Goal: Transaction & Acquisition: Obtain resource

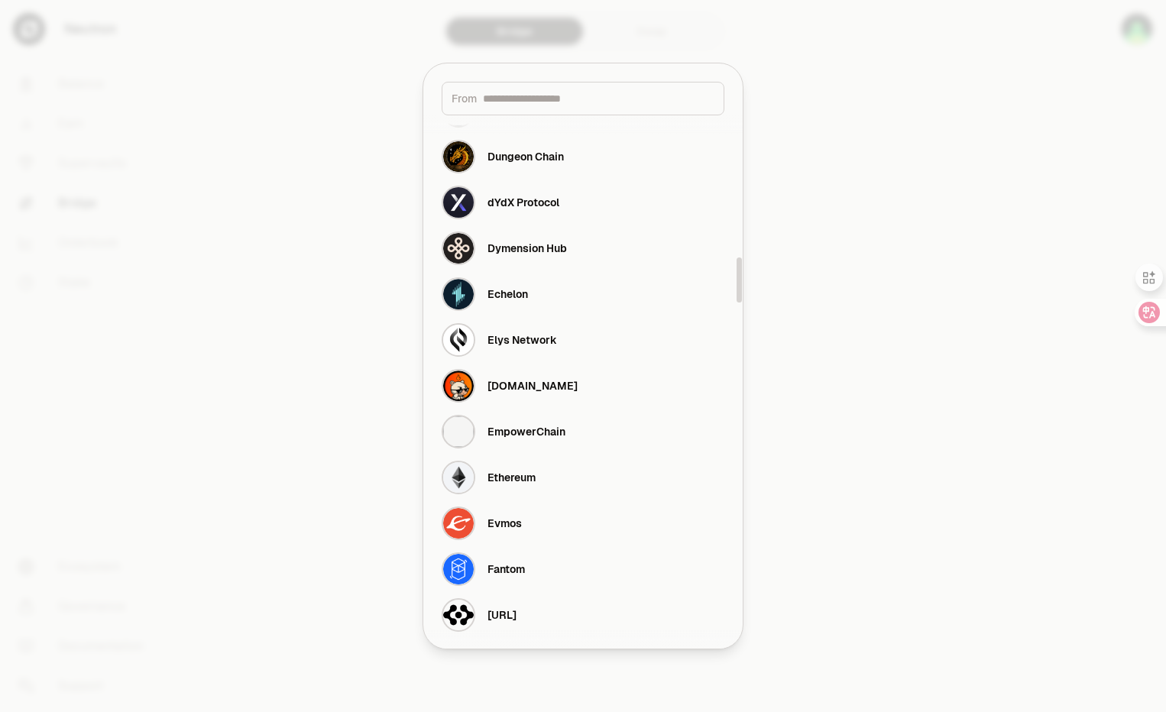
scroll to position [1931, 0]
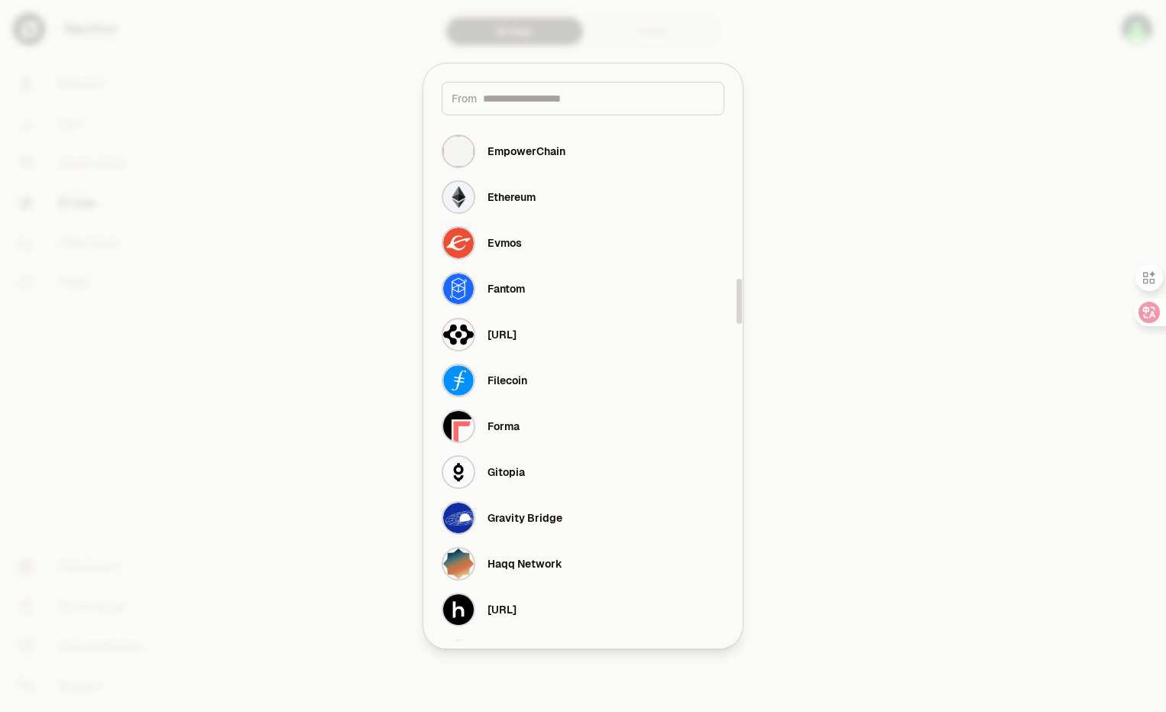
drag, startPoint x: 741, startPoint y: 608, endPoint x: 767, endPoint y: 303, distance: 306.1
click at [742, 303] on div at bounding box center [739, 301] width 5 height 45
click at [877, 277] on div at bounding box center [583, 356] width 1166 height 712
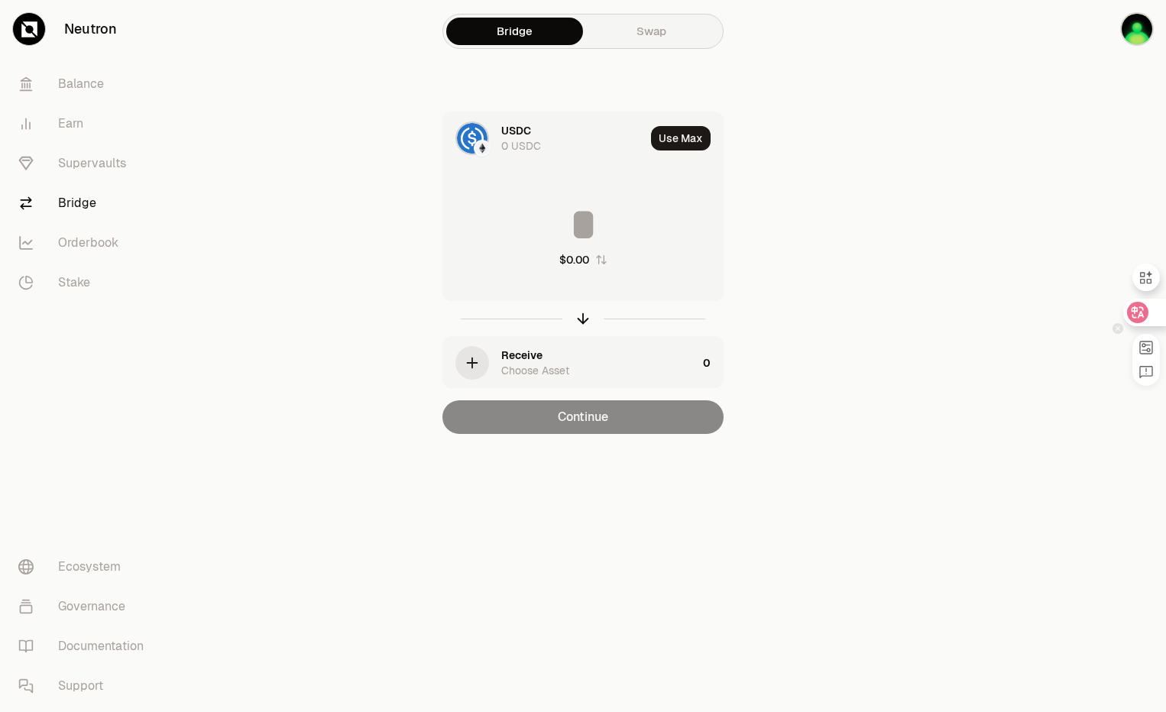
click at [1130, 318] on icon at bounding box center [1137, 312] width 21 height 21
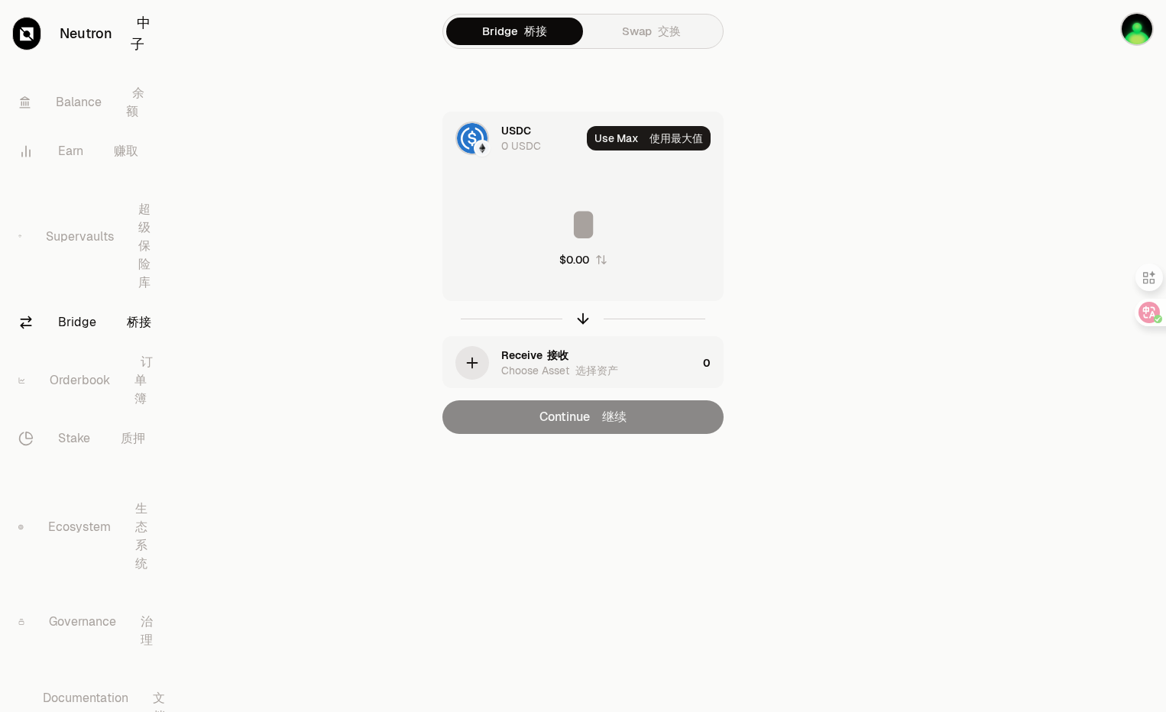
click at [465, 141] on img at bounding box center [472, 138] width 31 height 31
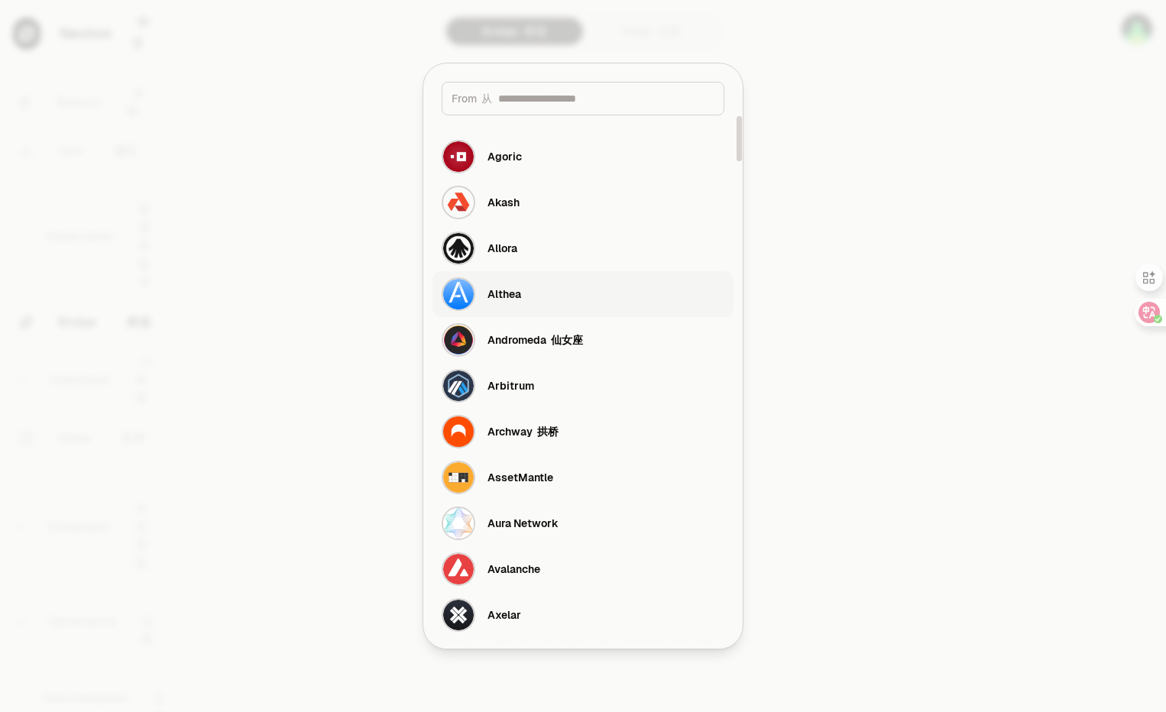
scroll to position [611, 0]
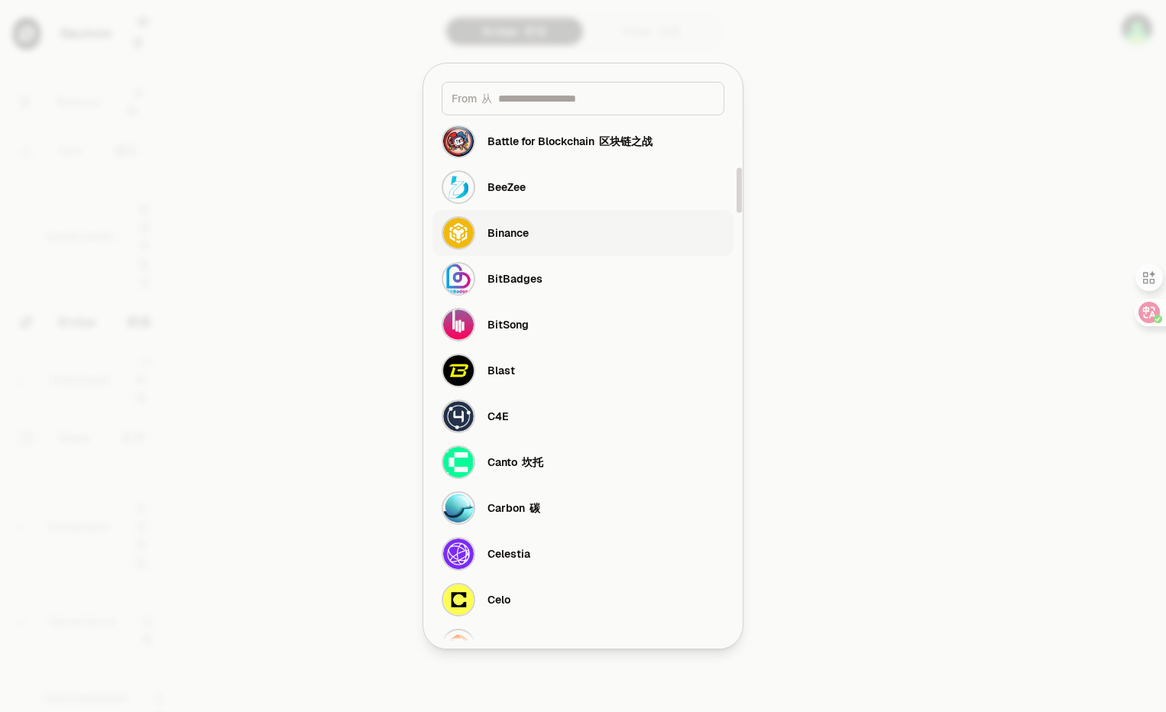
click at [602, 238] on button "Binance" at bounding box center [583, 233] width 301 height 46
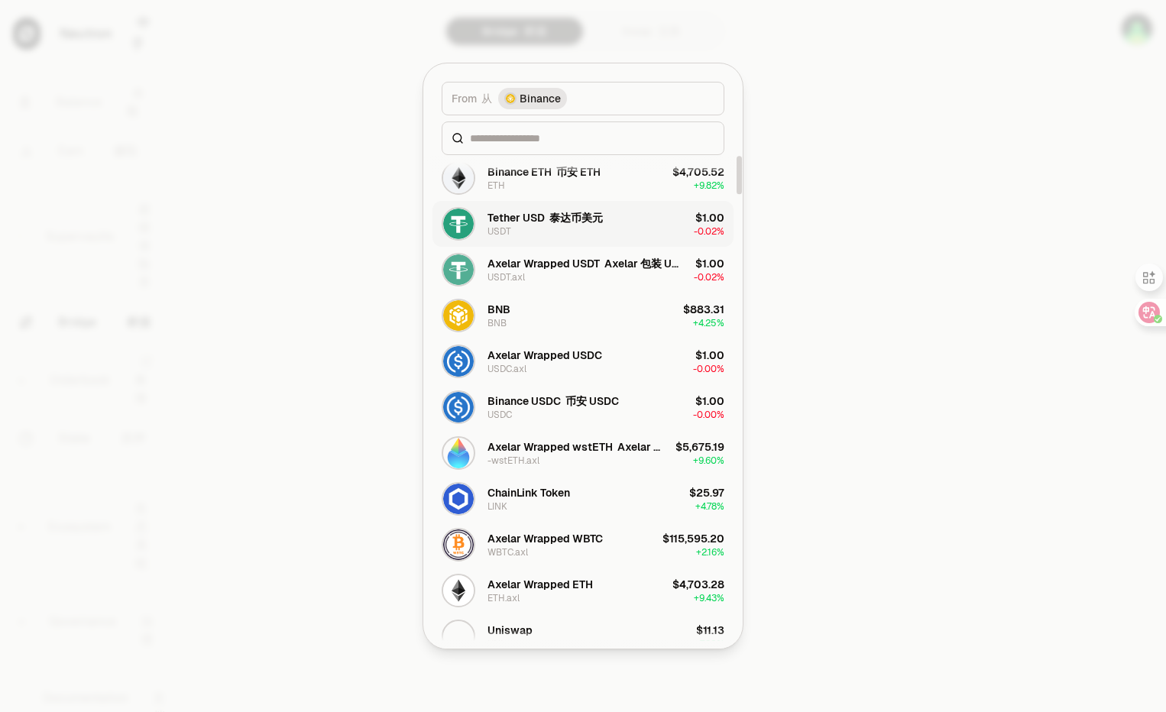
scroll to position [0, 0]
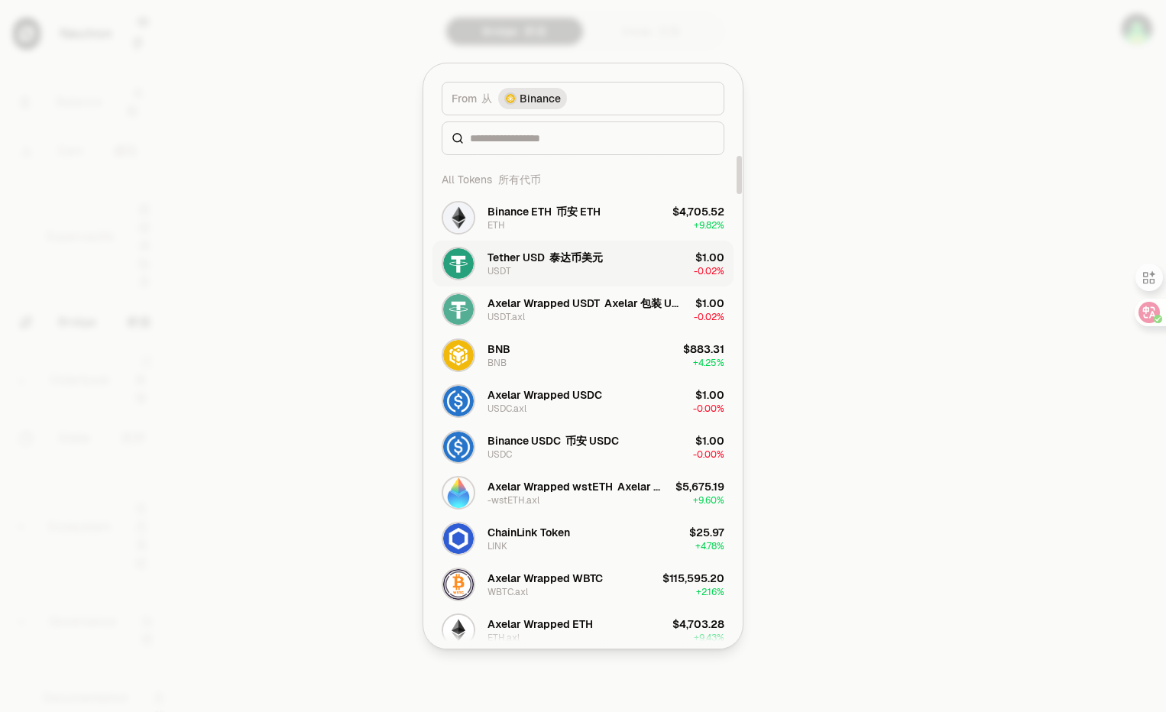
click at [636, 259] on button "Tether USD 泰达币美元 USDT $1.00 -0.02%" at bounding box center [583, 264] width 301 height 46
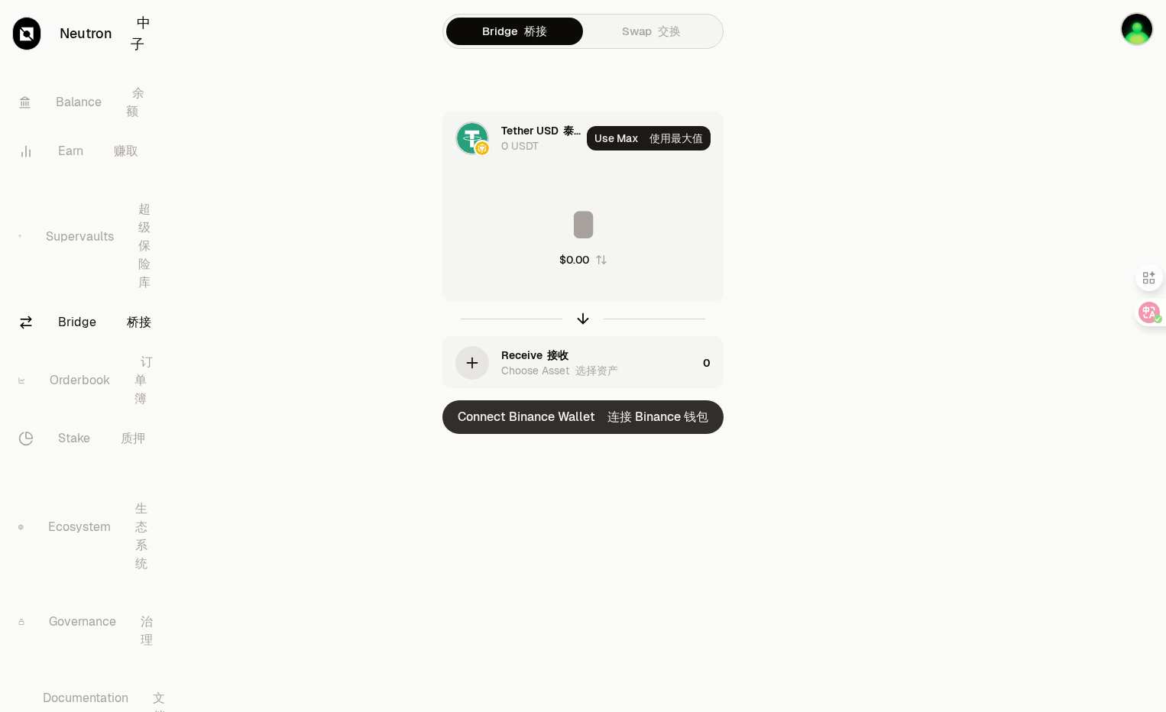
click at [670, 422] on font "连接 Binance 钱包" at bounding box center [658, 417] width 101 height 16
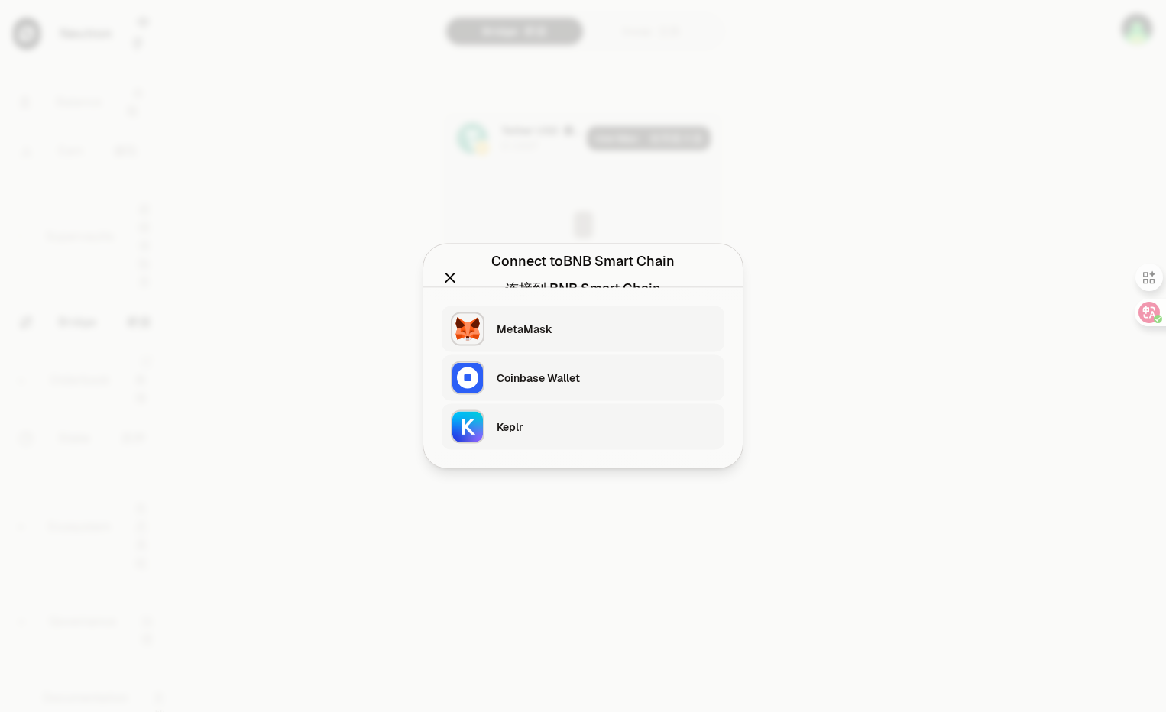
click at [647, 437] on div "Keplr" at bounding box center [606, 427] width 219 height 23
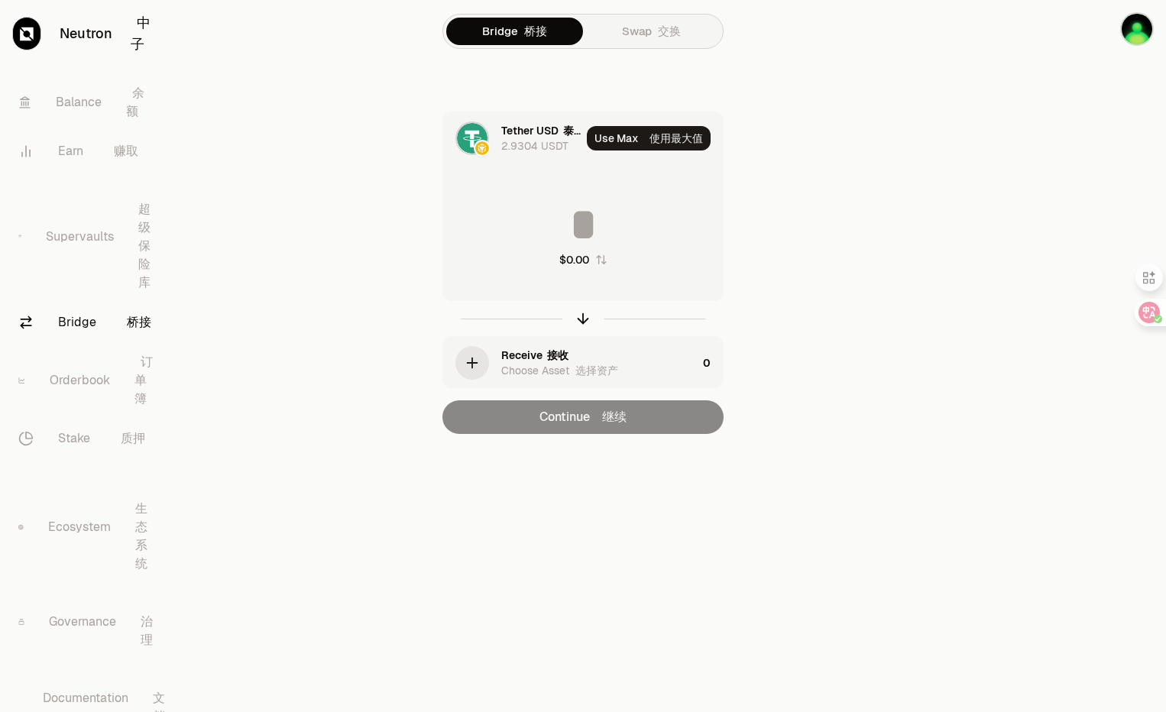
click at [627, 355] on div "Receive 接收 Choose Asset 选择资产" at bounding box center [599, 363] width 196 height 31
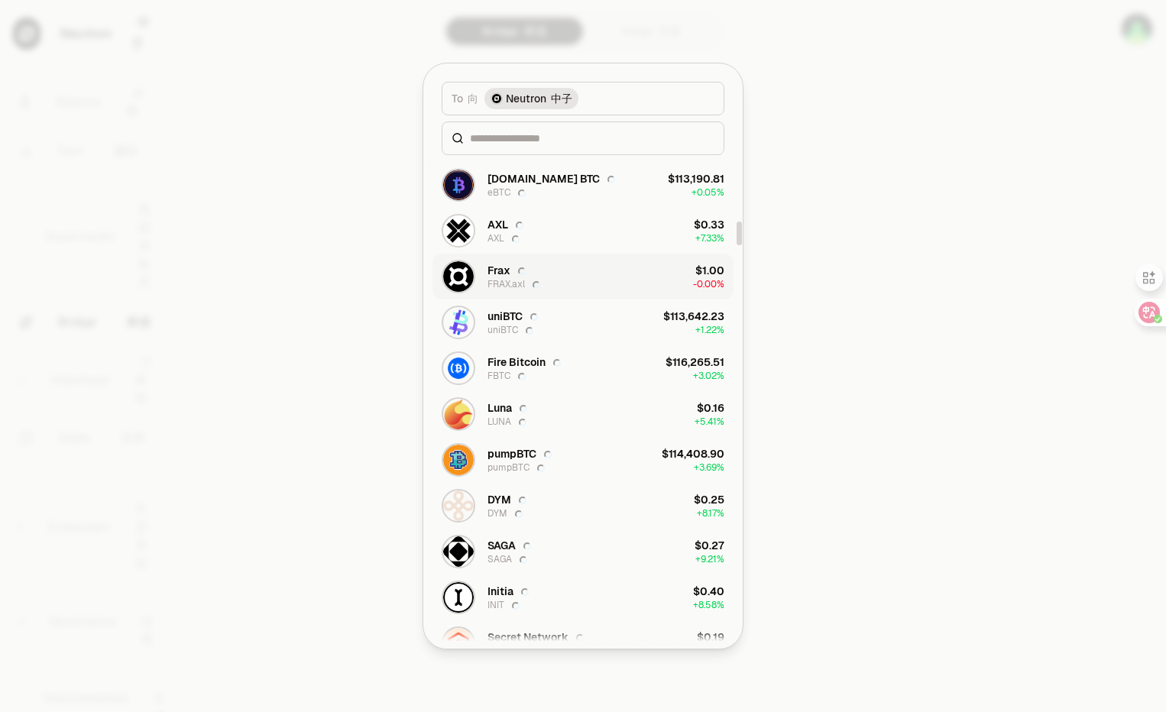
scroll to position [1376, 0]
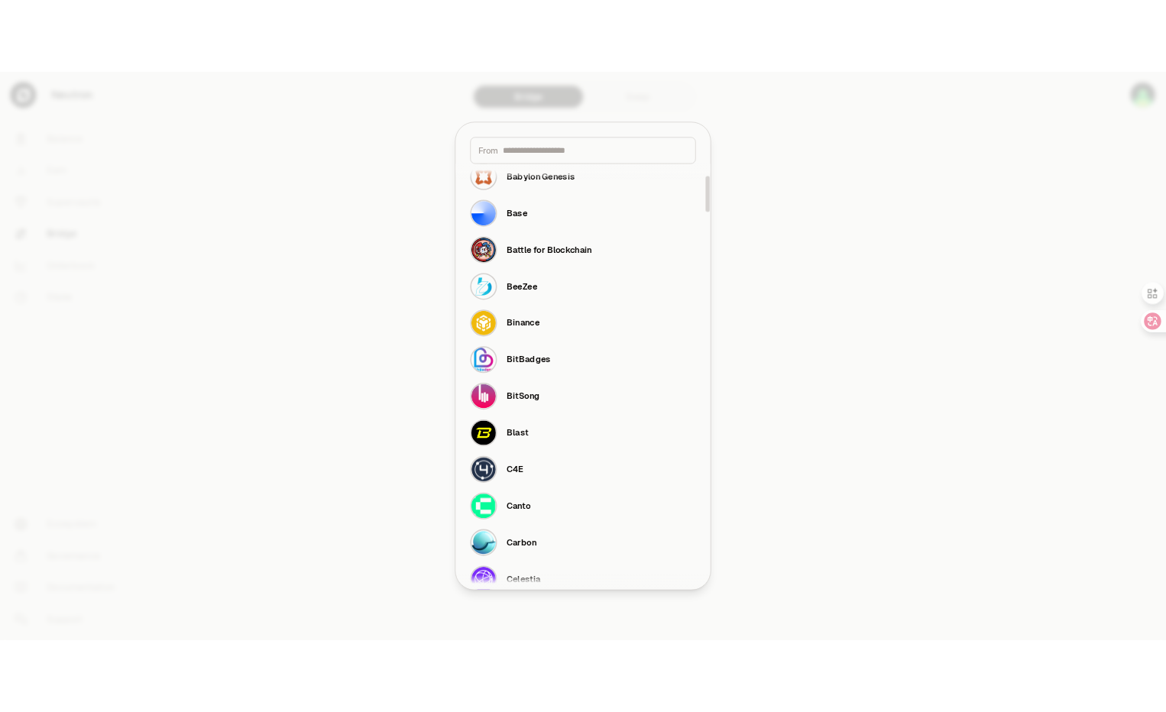
scroll to position [535, 0]
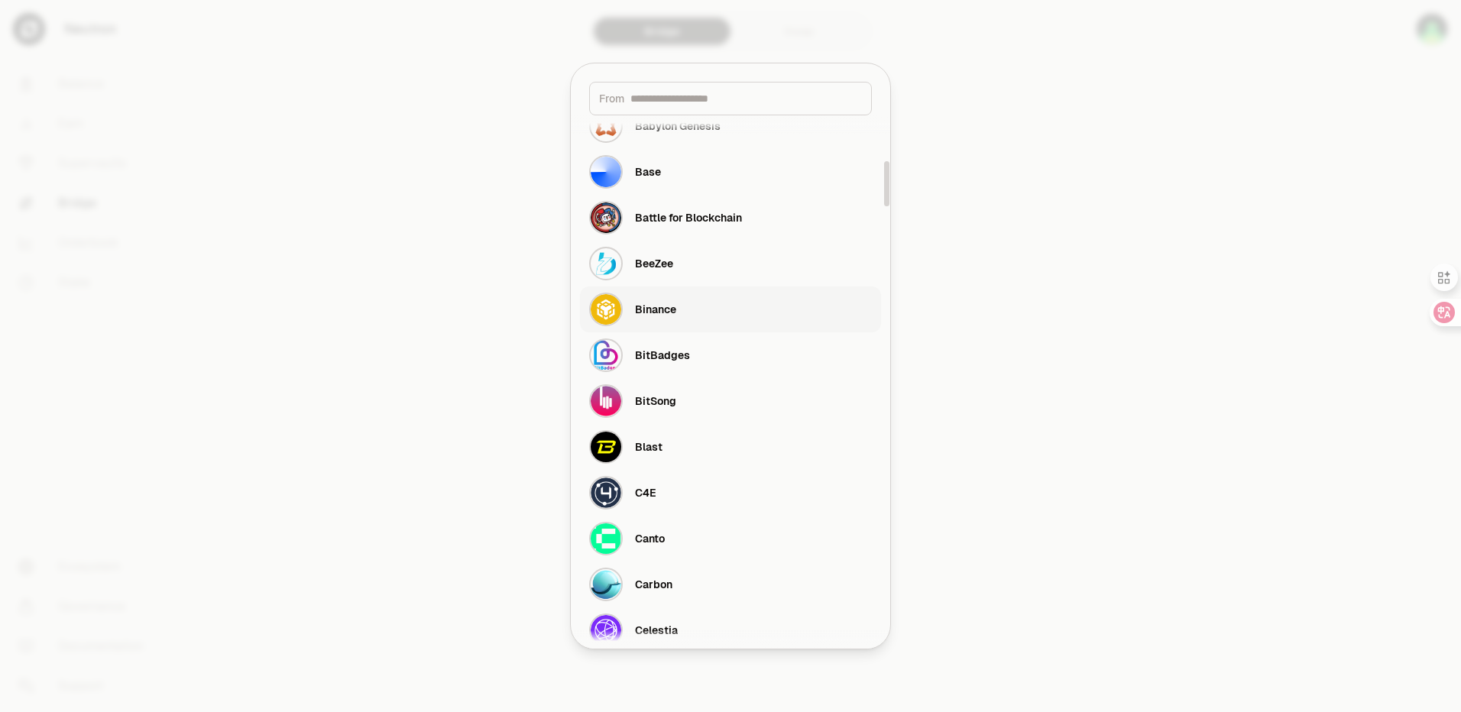
click at [678, 303] on button "Binance" at bounding box center [730, 310] width 301 height 46
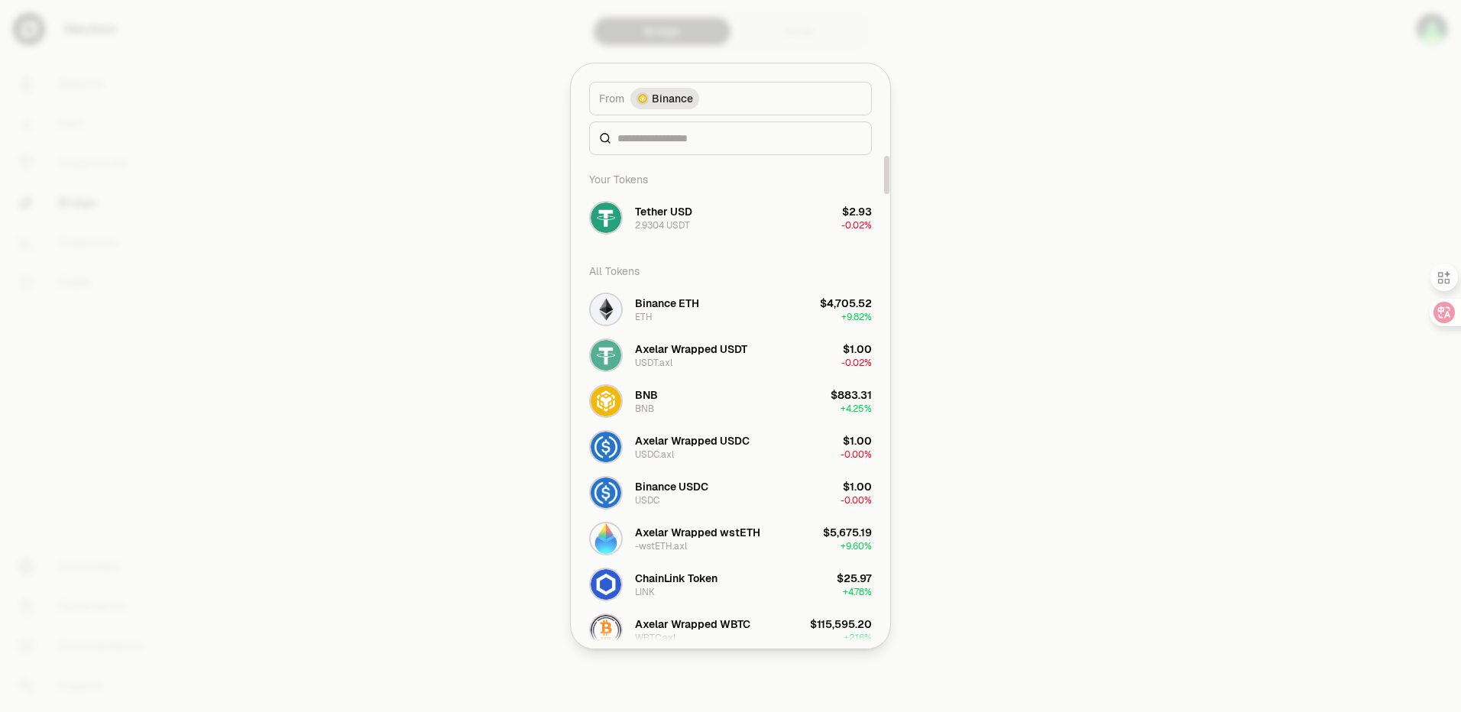
click at [673, 221] on div "2.9304 USDT" at bounding box center [662, 225] width 55 height 12
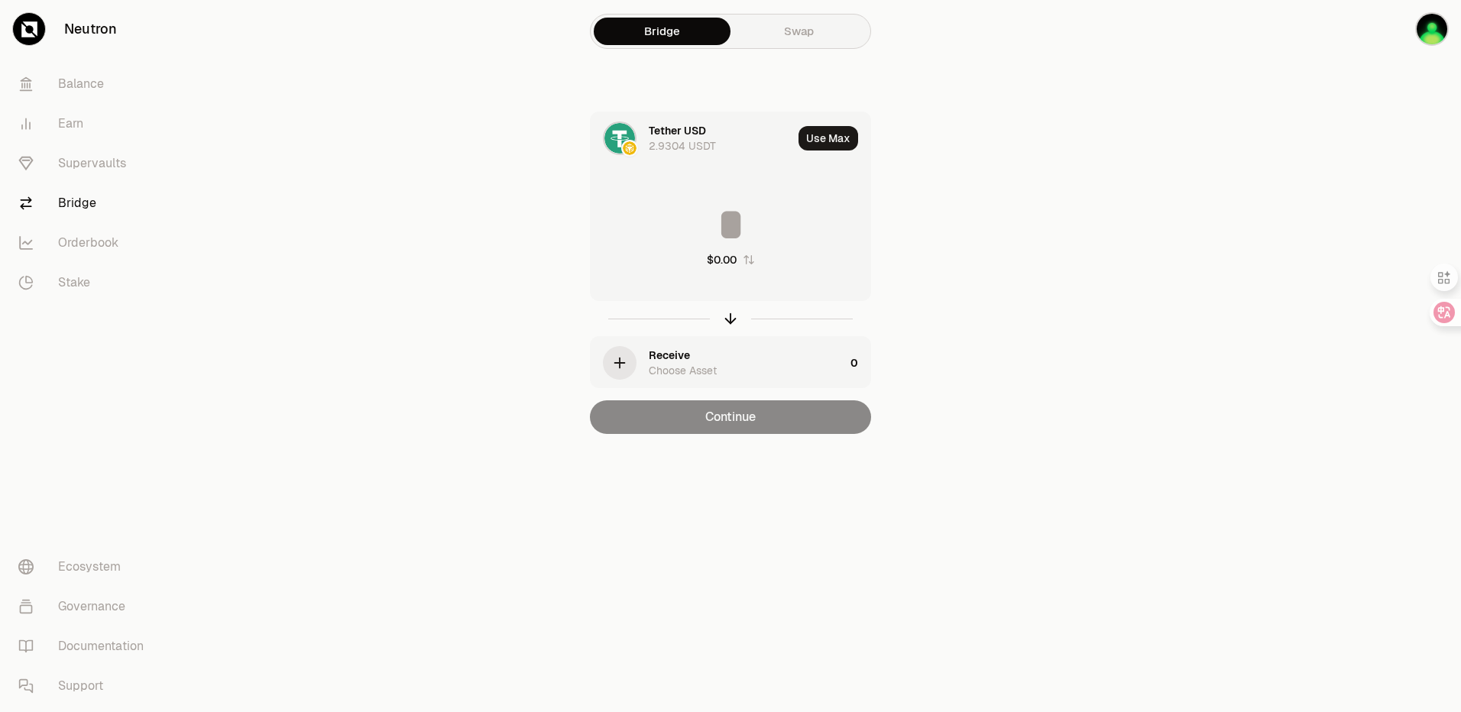
click at [666, 359] on div "Receive" at bounding box center [669, 355] width 41 height 15
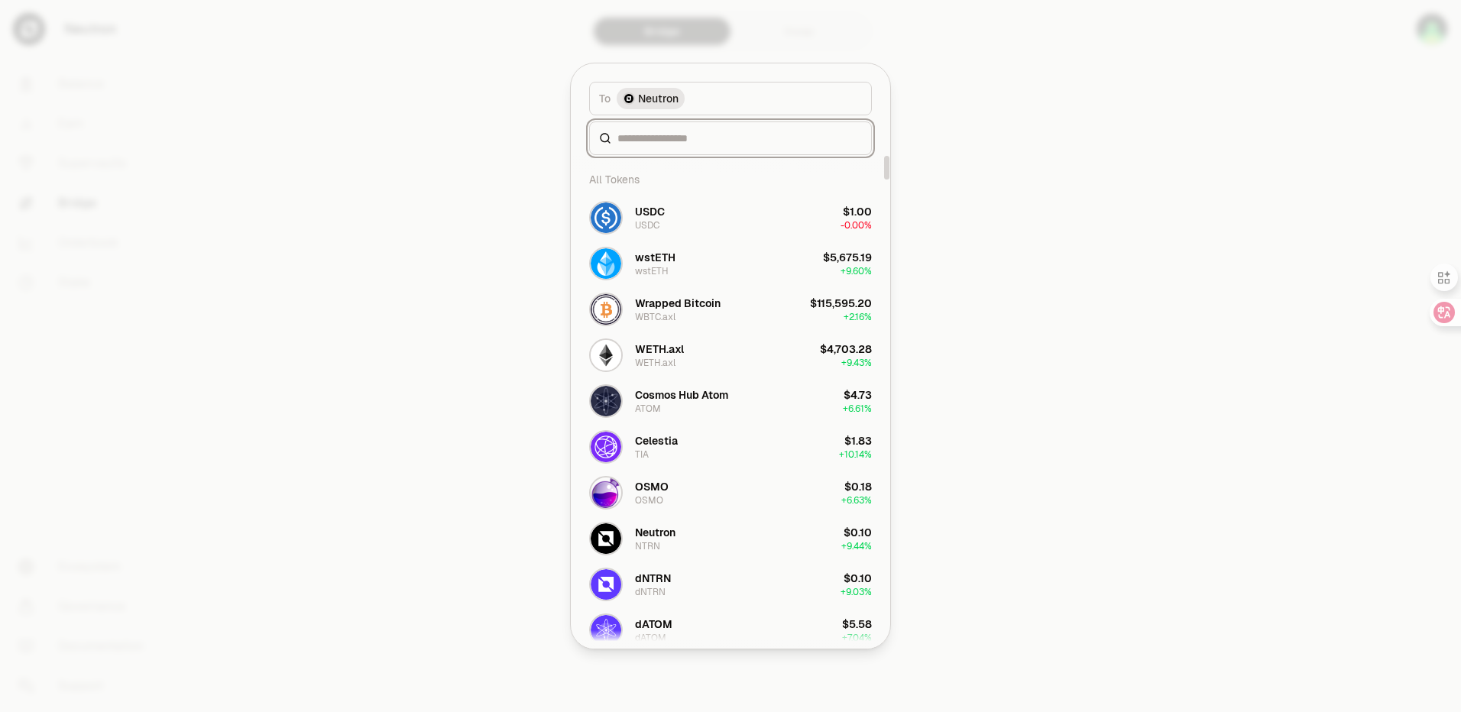
click at [679, 141] on input at bounding box center [740, 138] width 245 height 15
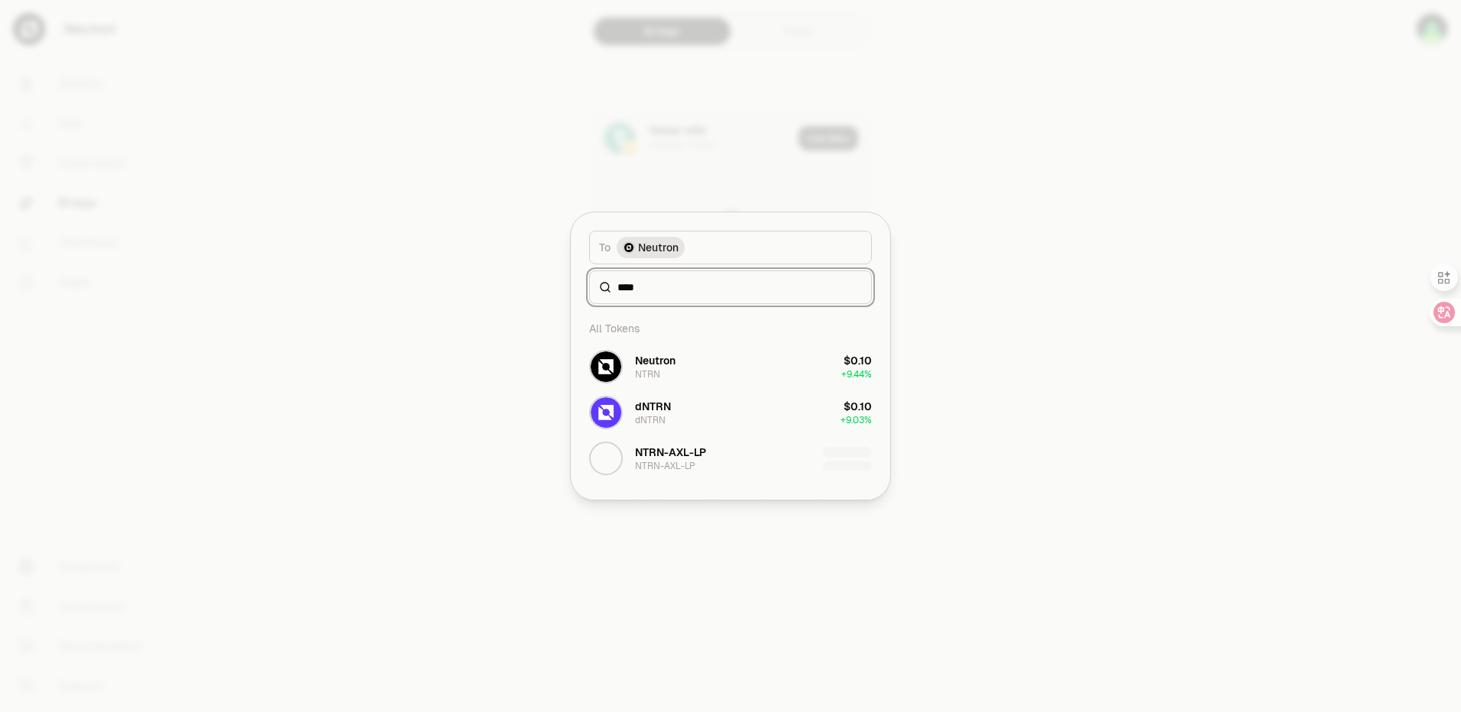
type input "****"
drag, startPoint x: 956, startPoint y: 213, endPoint x: 961, endPoint y: 203, distance: 12.0
click at [961, 204] on div at bounding box center [730, 356] width 1461 height 712
